Goal: Navigation & Orientation: Understand site structure

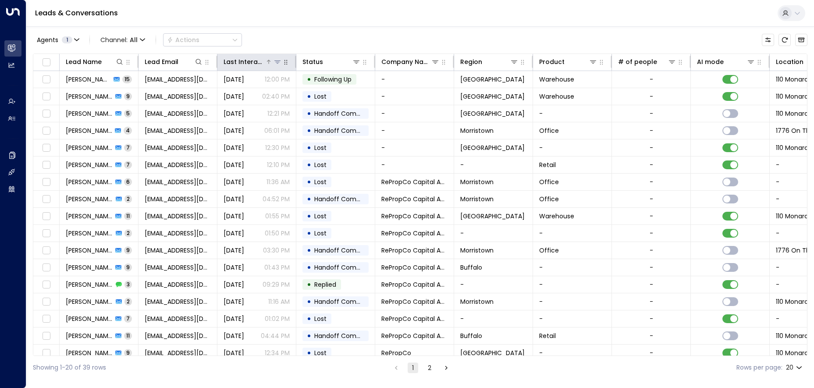
click at [275, 61] on icon at bounding box center [277, 61] width 6 height 3
click at [287, 63] on icon "button" at bounding box center [285, 62] width 3 height 5
click at [277, 65] on button at bounding box center [277, 61] width 9 height 9
click at [274, 73] on div "Last Interacted Select Date Clear Apply" at bounding box center [277, 97] width 131 height 58
click at [260, 80] on span "Last Interacted" at bounding box center [250, 79] width 49 height 10
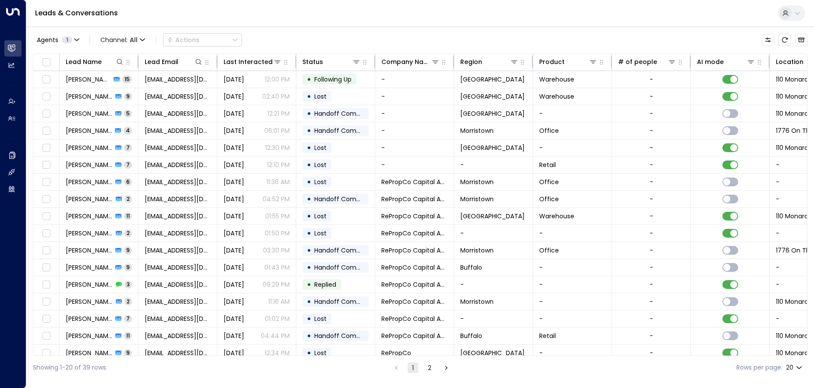
click at [286, 41] on div "Agents 1 Channel: All Actions" at bounding box center [420, 40] width 775 height 18
click at [279, 61] on icon at bounding box center [277, 61] width 6 height 3
click at [332, 41] on div "Agents 1 Channel: All Actions" at bounding box center [420, 40] width 775 height 18
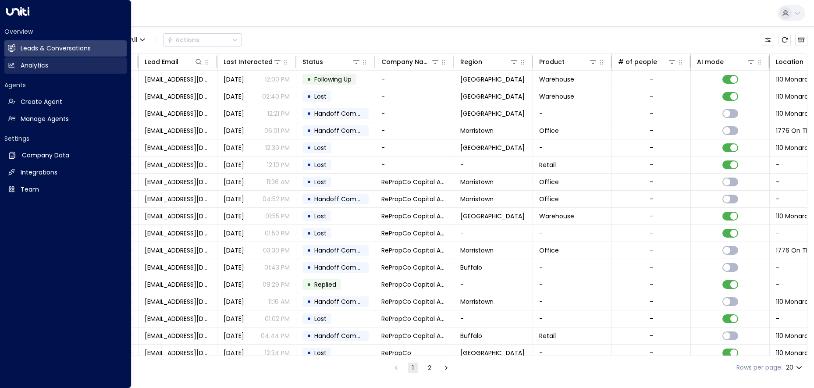
click at [39, 67] on h2 "Analytics" at bounding box center [35, 65] width 28 height 9
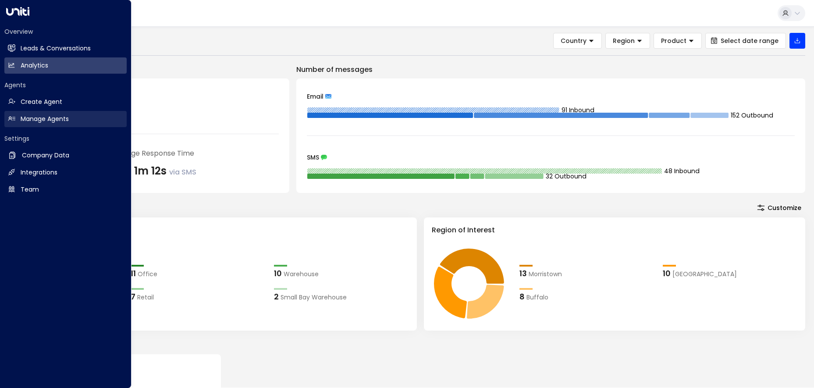
click at [12, 116] on icon at bounding box center [11, 118] width 7 height 7
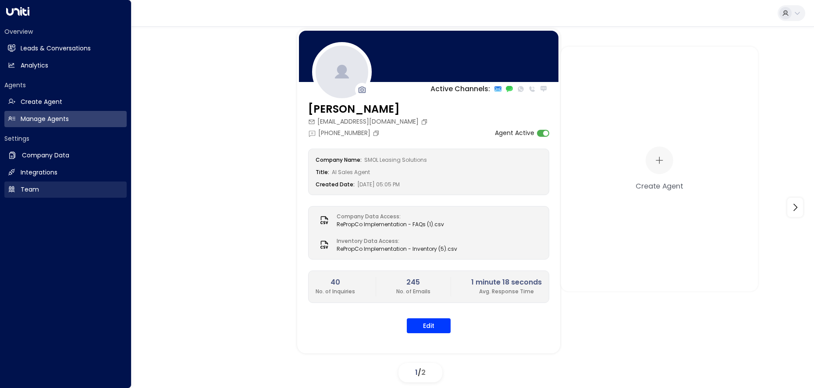
click at [32, 190] on h2 "Team" at bounding box center [30, 189] width 18 height 9
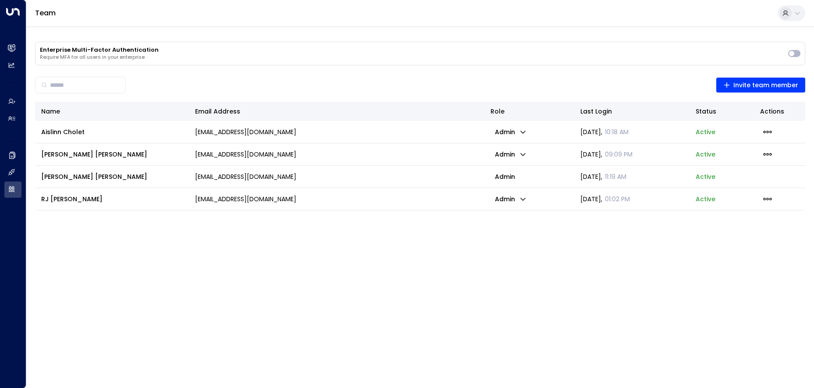
click at [526, 133] on icon "button" at bounding box center [522, 131] width 7 height 7
click at [504, 82] on div at bounding box center [407, 194] width 814 height 388
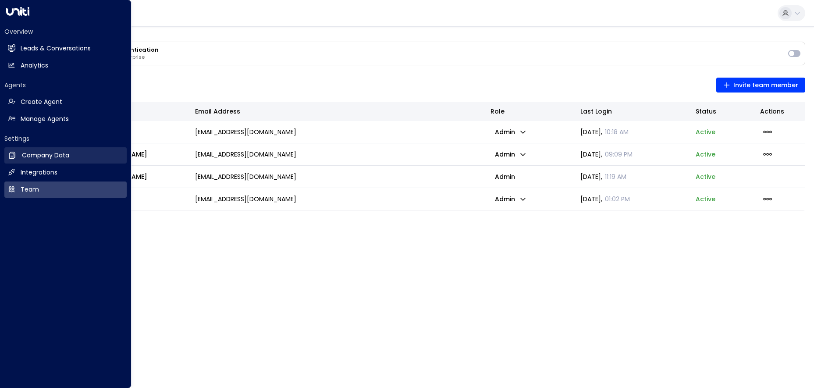
click at [41, 153] on h2 "Company Data" at bounding box center [45, 155] width 47 height 9
